Goal: Find specific page/section: Find specific page/section

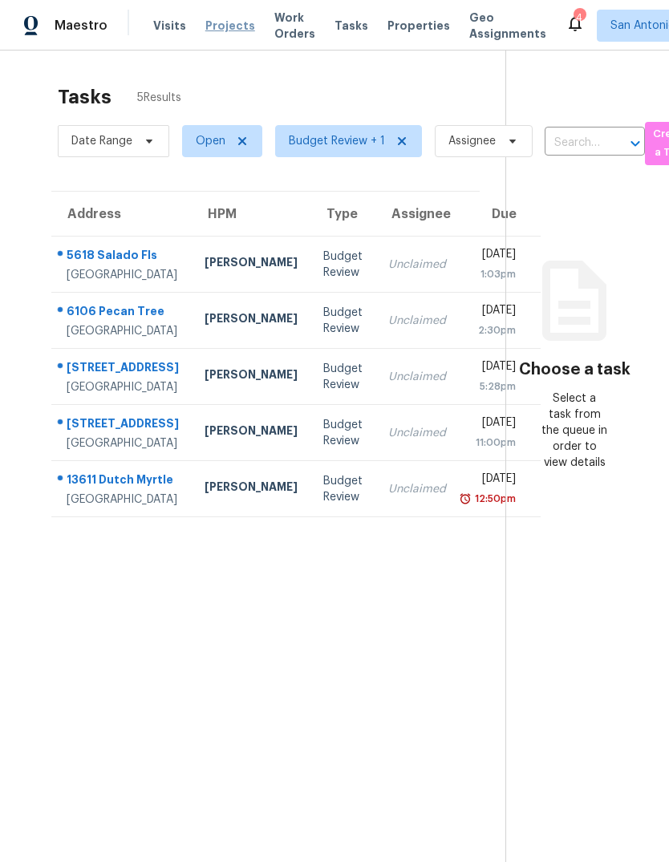
click at [213, 32] on span "Projects" at bounding box center [230, 26] width 50 height 16
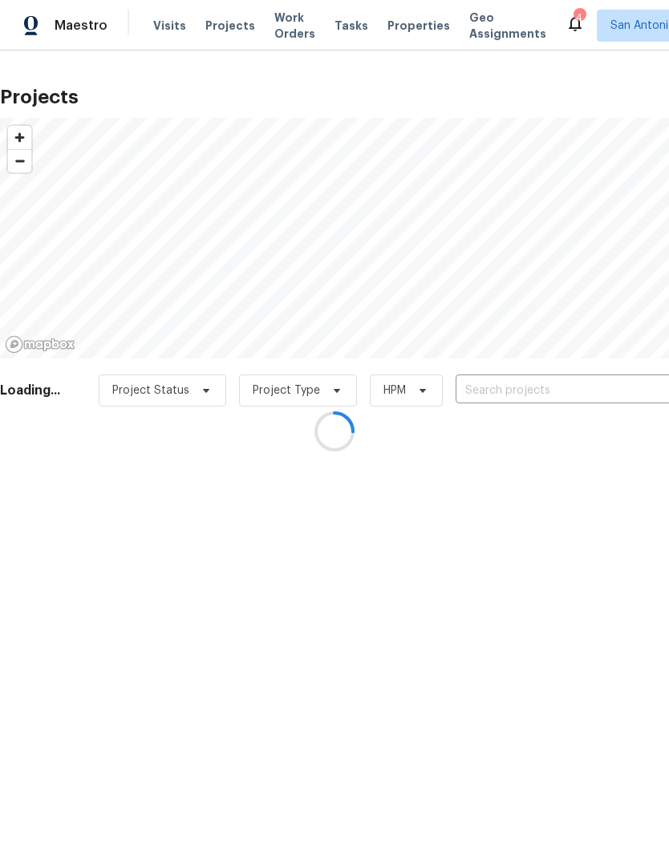
click at [154, 23] on div at bounding box center [334, 431] width 669 height 862
click at [396, 26] on div at bounding box center [334, 431] width 669 height 862
click at [391, 11] on div at bounding box center [334, 431] width 669 height 862
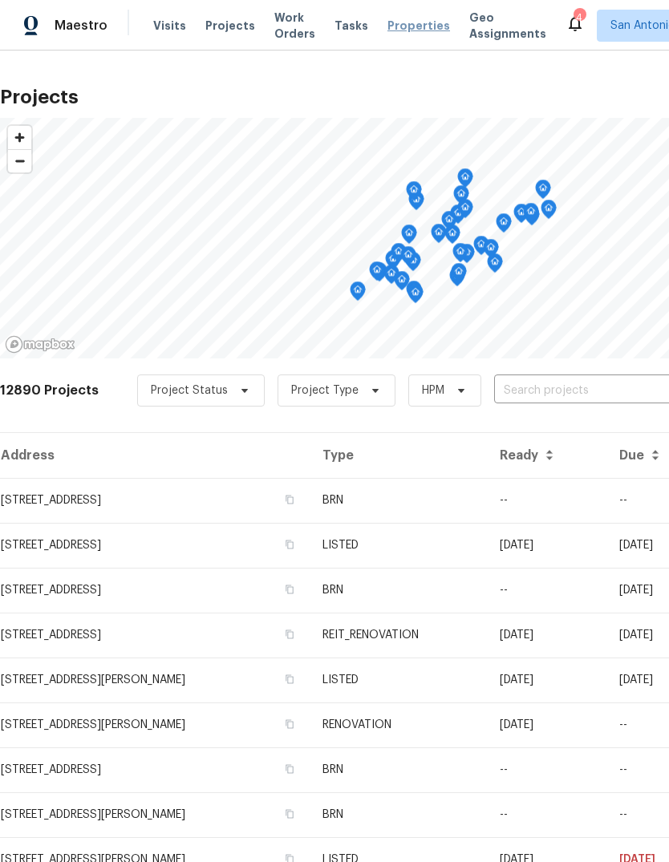
click at [398, 18] on span "Properties" at bounding box center [418, 26] width 63 height 16
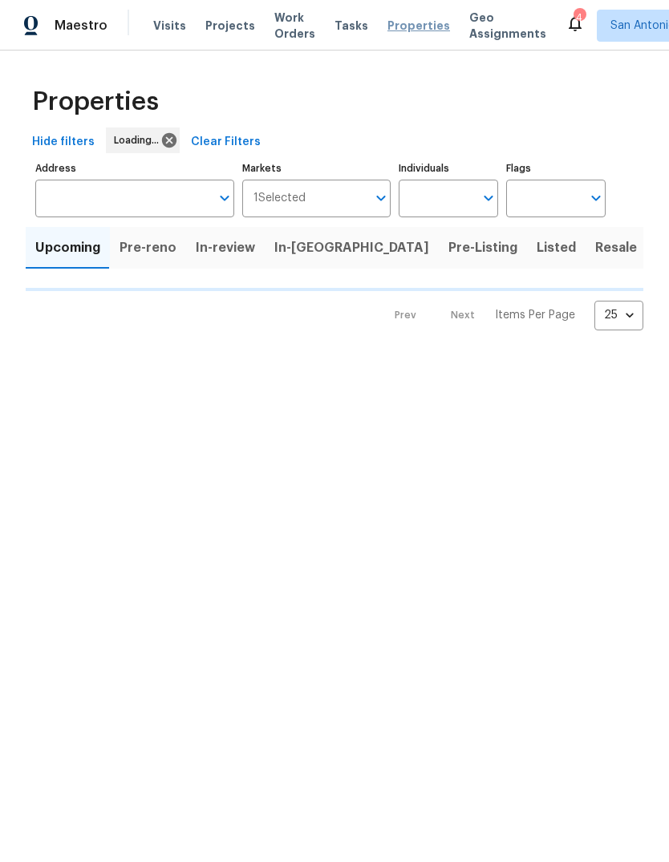
click at [389, 31] on span "Properties" at bounding box center [418, 26] width 63 height 16
